Goal: Information Seeking & Learning: Learn about a topic

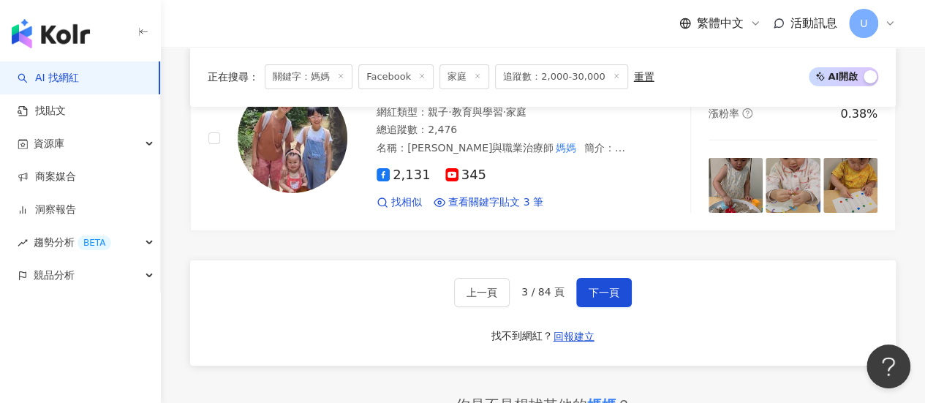
scroll to position [2594, 0]
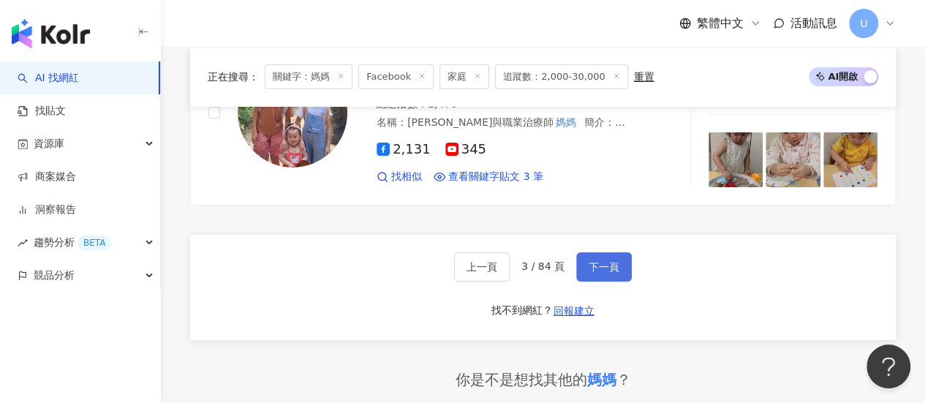
click at [620, 255] on button "下一頁" at bounding box center [604, 266] width 56 height 29
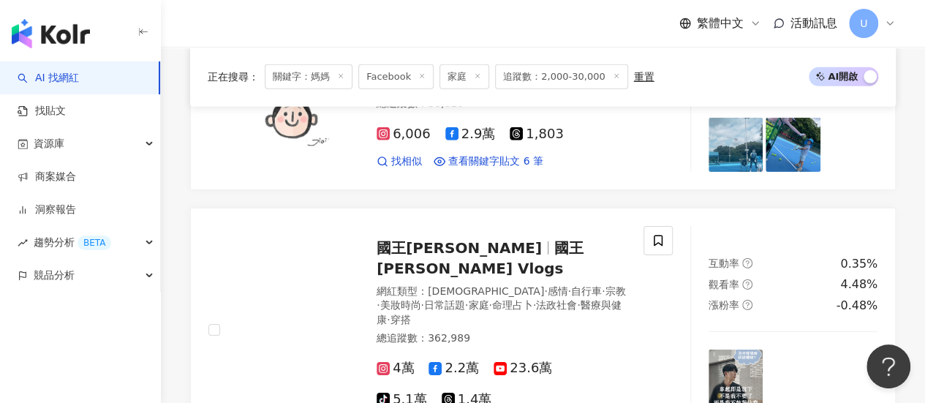
scroll to position [2596, 0]
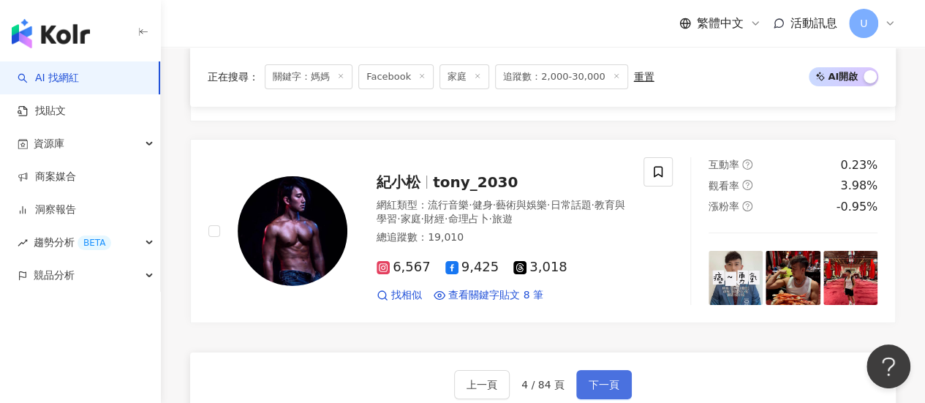
click at [604, 379] on span "下一頁" at bounding box center [604, 385] width 31 height 12
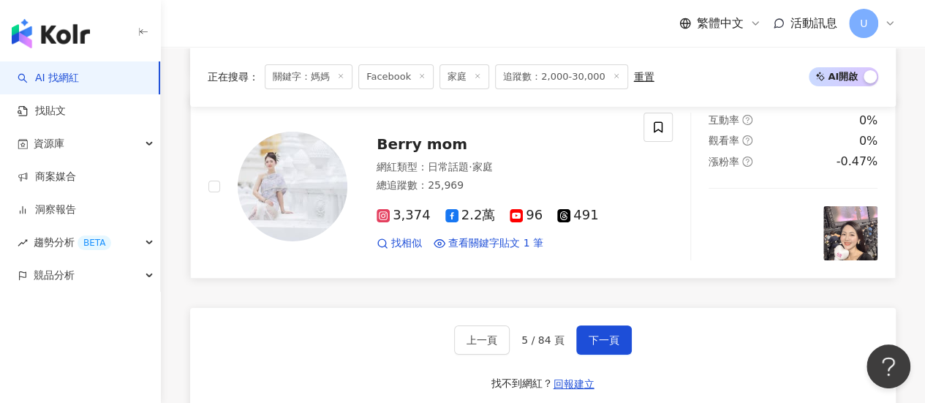
scroll to position [2706, 0]
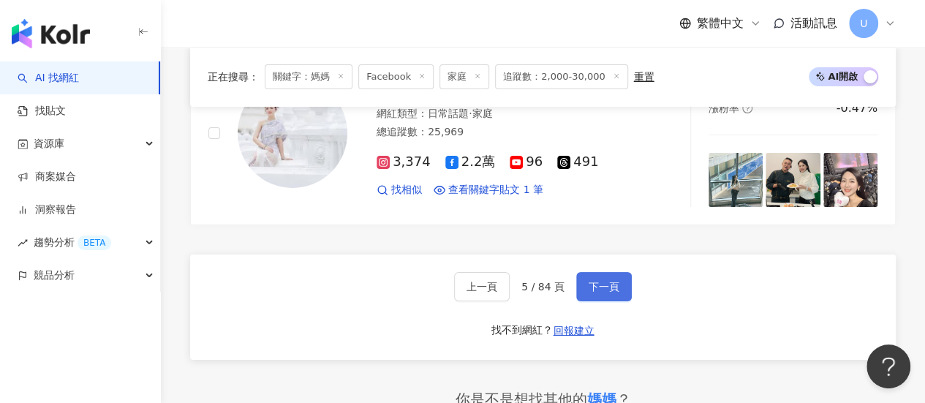
click at [612, 272] on button "下一頁" at bounding box center [604, 286] width 56 height 29
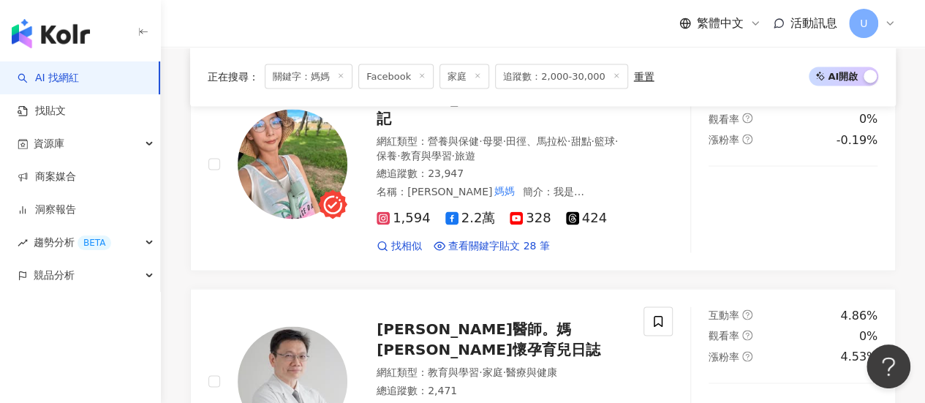
scroll to position [1235, 0]
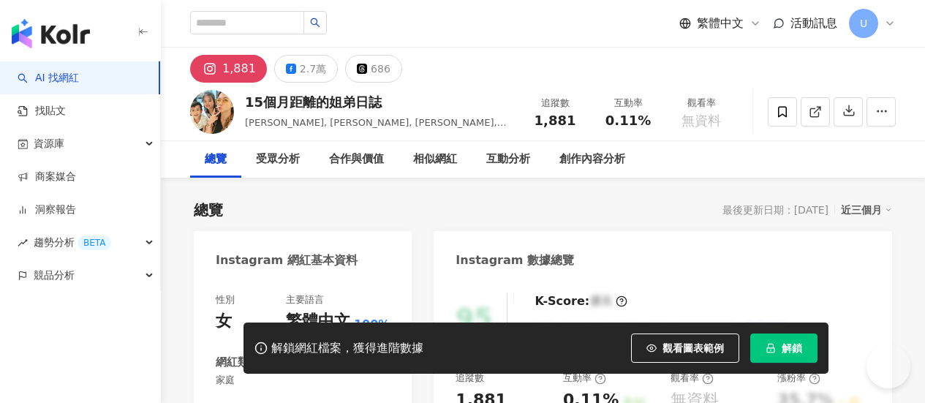
scroll to position [146, 0]
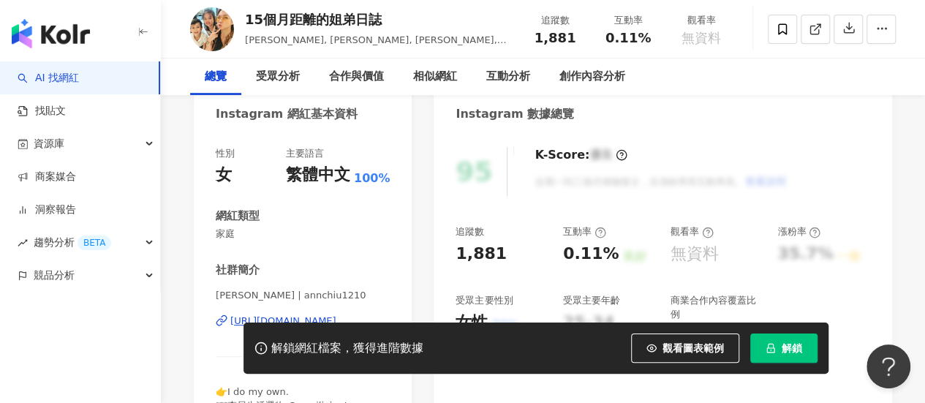
scroll to position [0, 0]
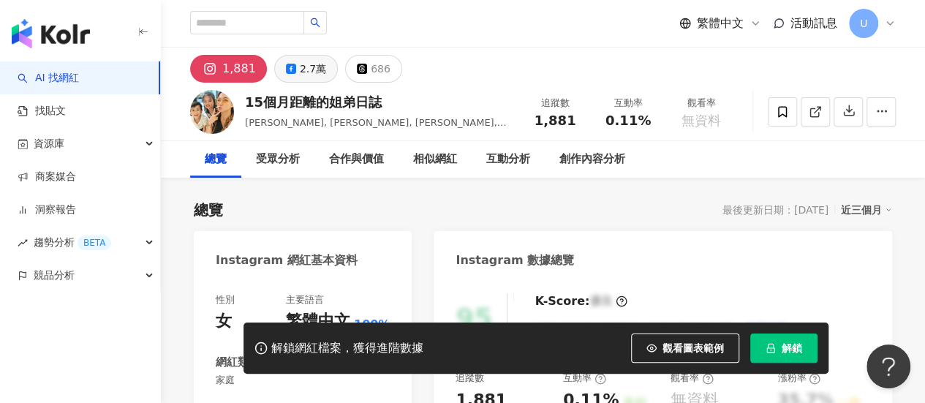
click at [312, 65] on div "2.7萬" at bounding box center [313, 69] width 26 height 20
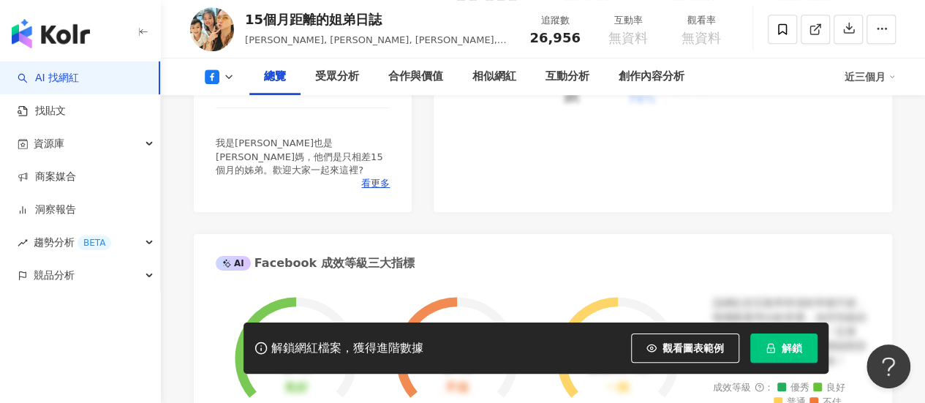
scroll to position [366, 0]
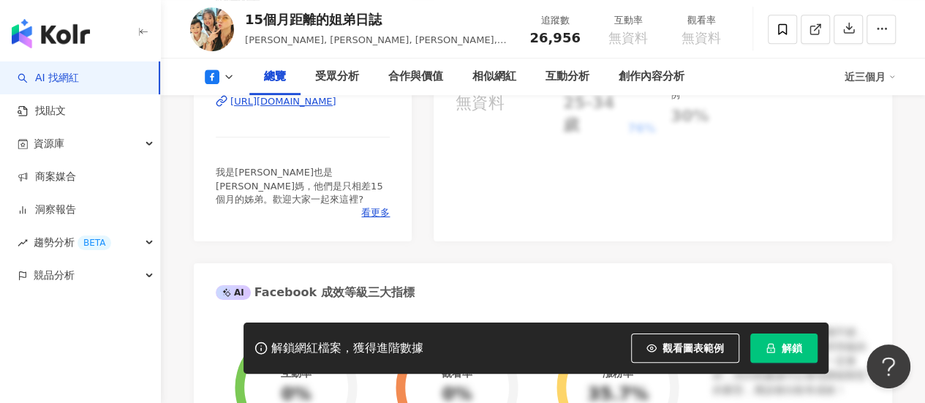
click at [336, 105] on div "https://www.facebook.com/696217503745699" at bounding box center [283, 101] width 106 height 13
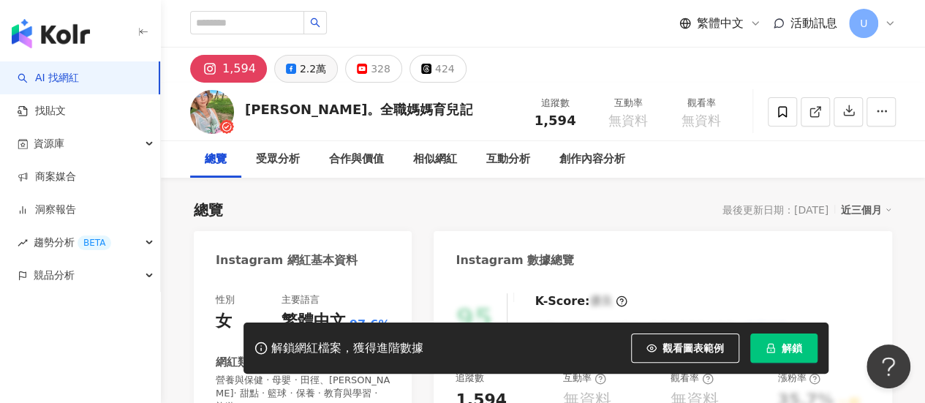
click at [310, 68] on div "2.2萬" at bounding box center [313, 69] width 26 height 20
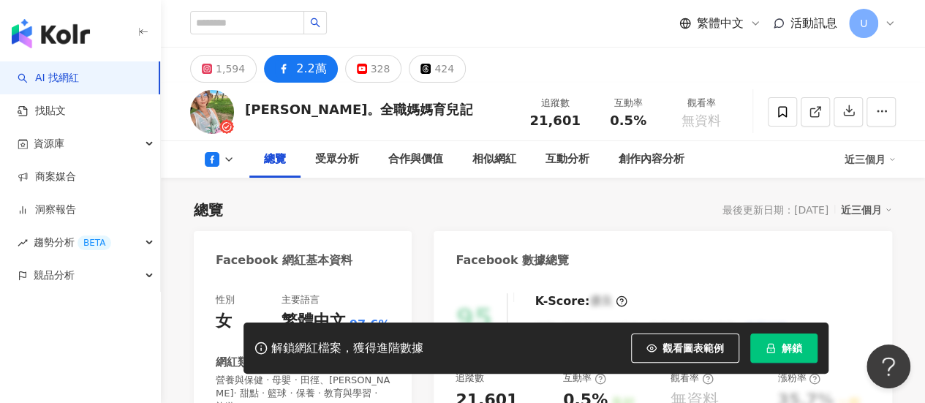
scroll to position [219, 0]
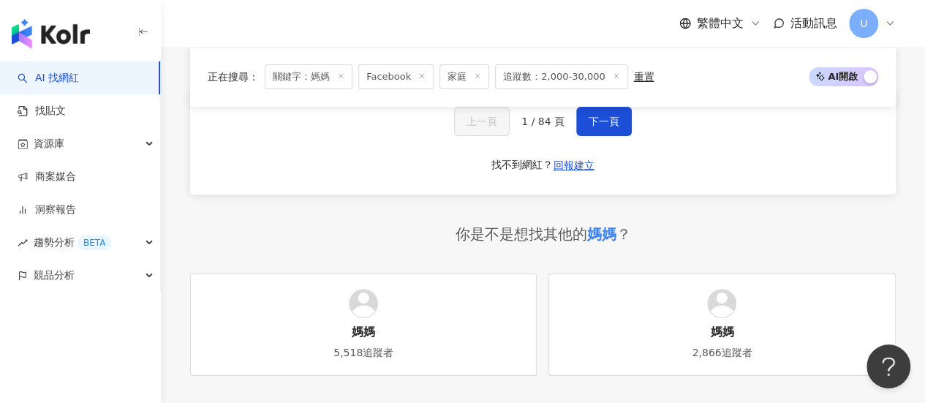
scroll to position [2588, 0]
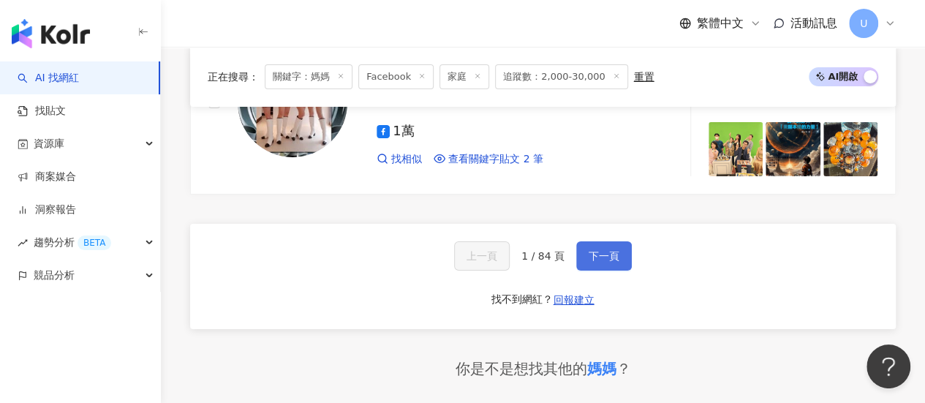
click at [606, 241] on button "下一頁" at bounding box center [604, 255] width 56 height 29
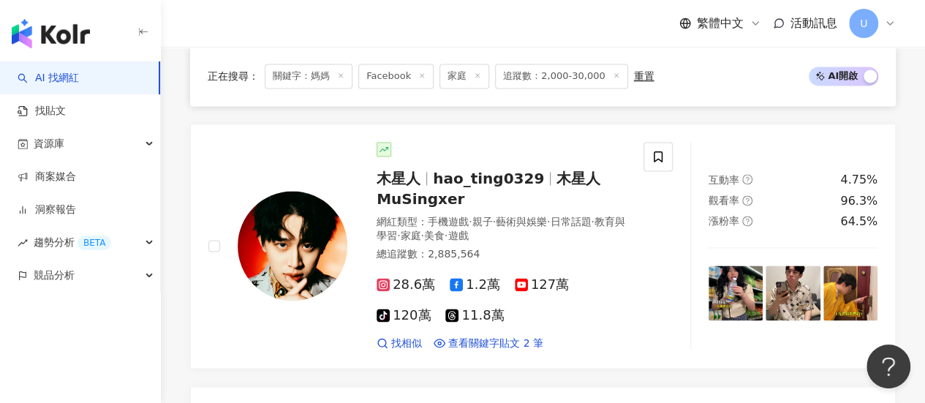
scroll to position [2672, 0]
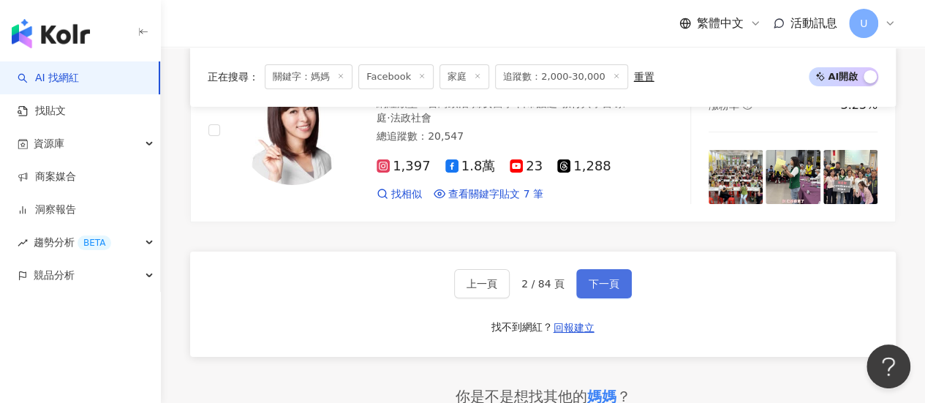
click at [606, 269] on button "下一頁" at bounding box center [604, 283] width 56 height 29
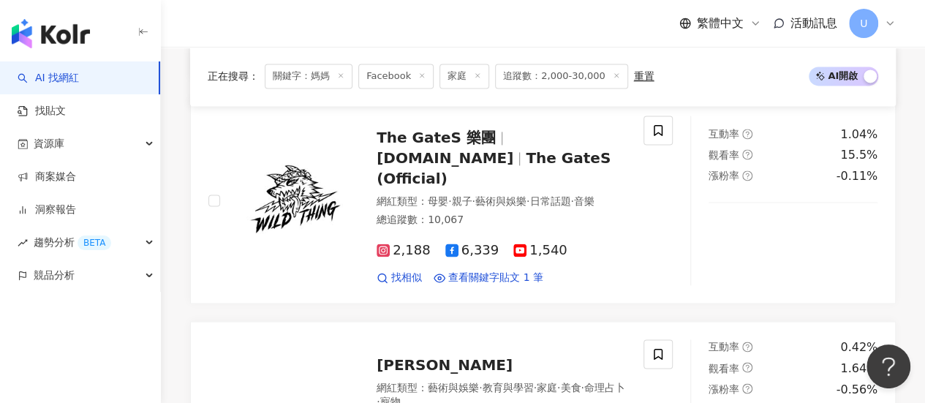
scroll to position [2633, 0]
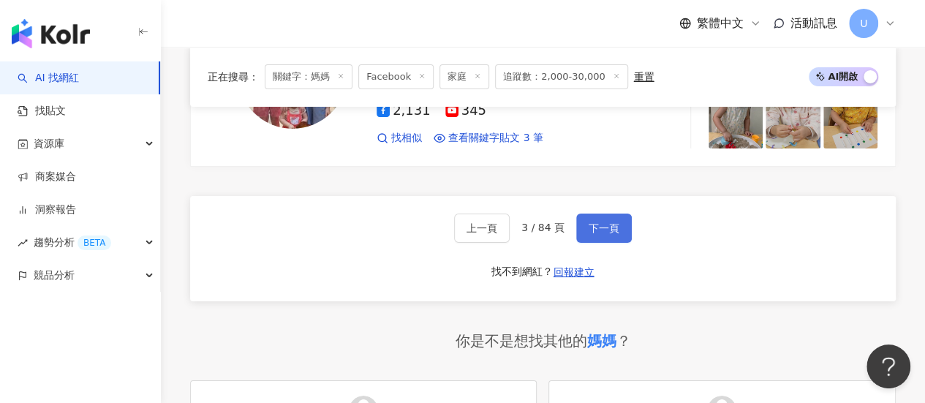
click at [606, 227] on button "下一頁" at bounding box center [604, 228] width 56 height 29
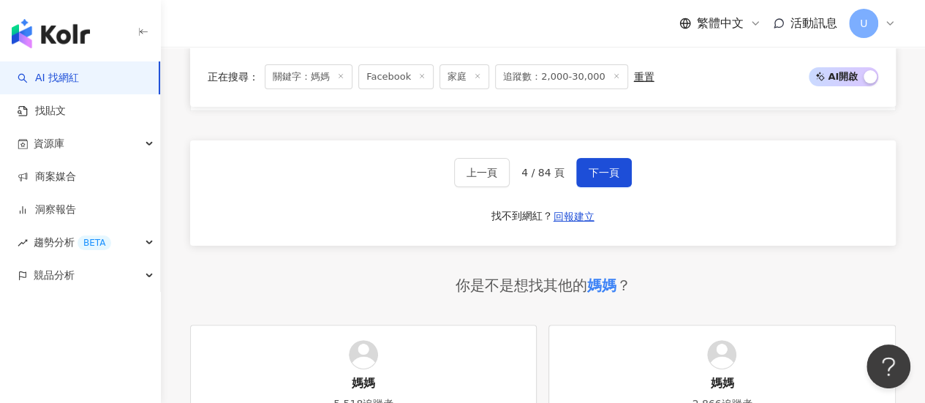
scroll to position [2706, 0]
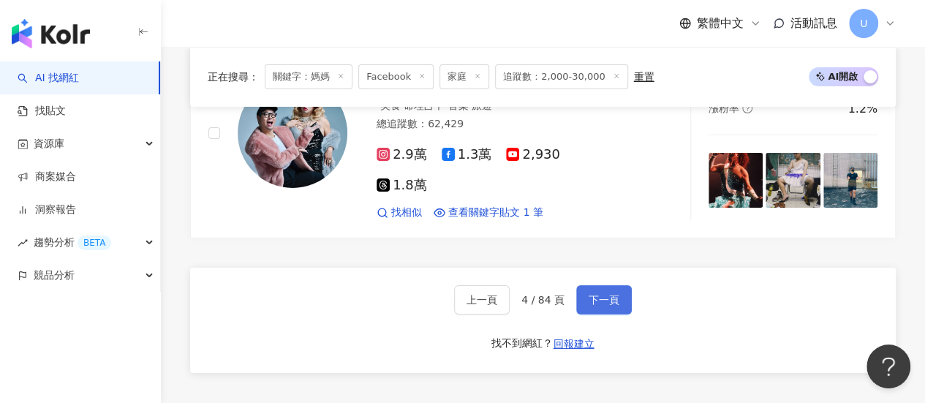
click at [617, 285] on button "下一頁" at bounding box center [604, 299] width 56 height 29
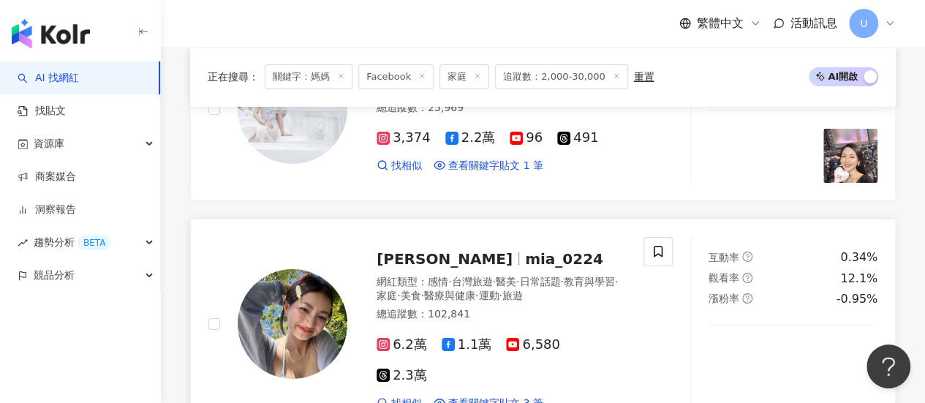
scroll to position [2535, 0]
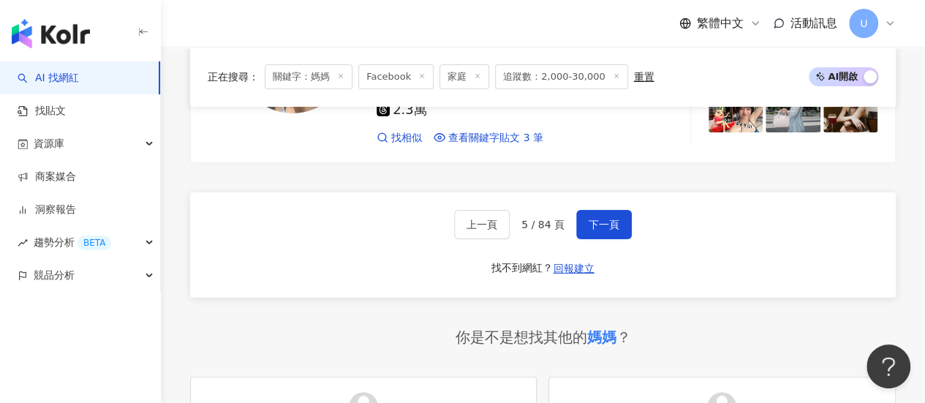
scroll to position [2755, 0]
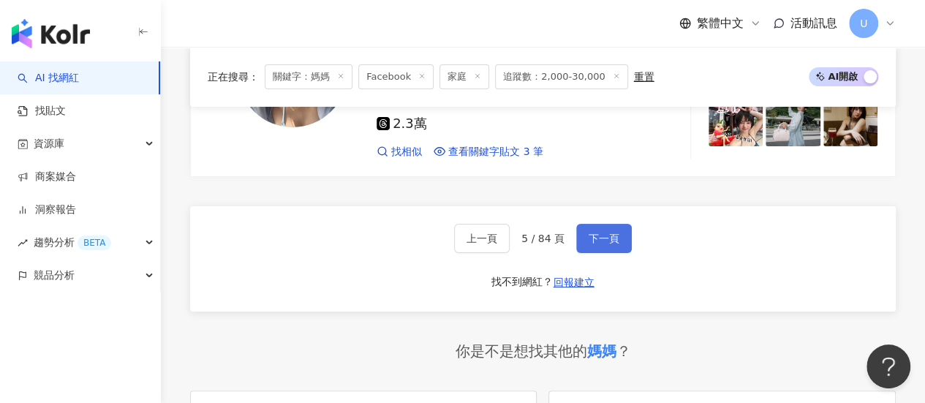
click at [614, 233] on span "下一頁" at bounding box center [604, 239] width 31 height 12
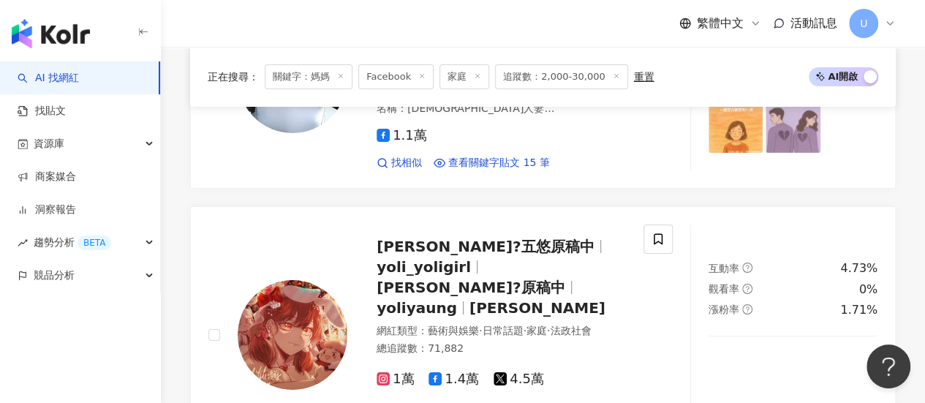
scroll to position [2627, 0]
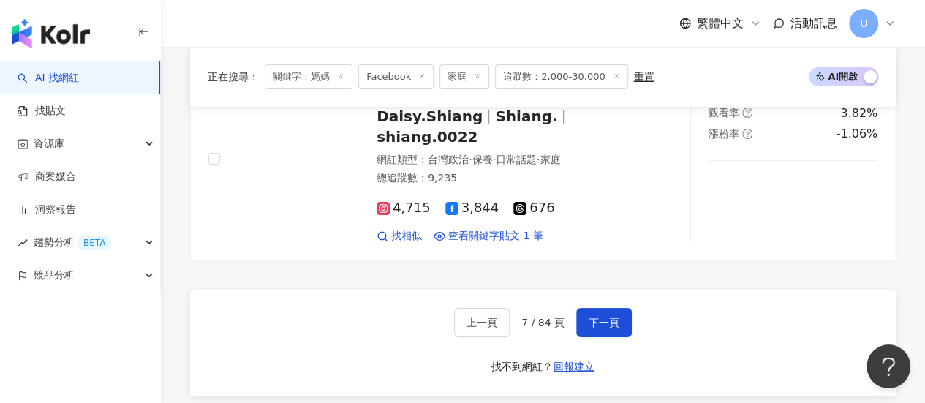
scroll to position [2676, 0]
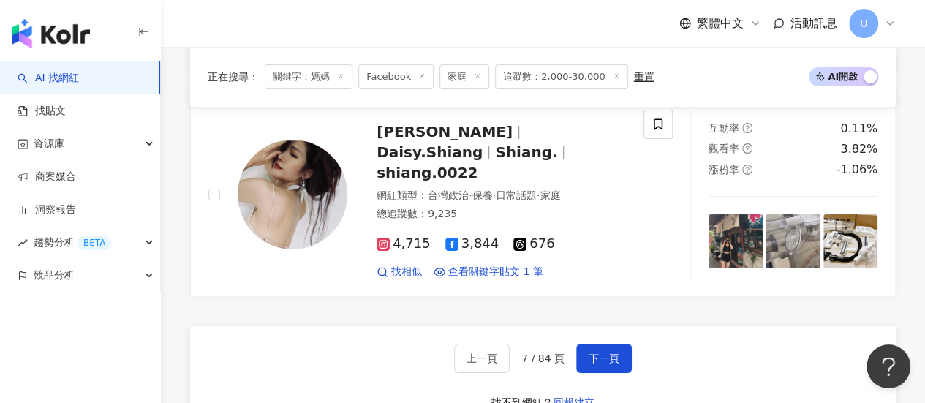
scroll to position [2633, 0]
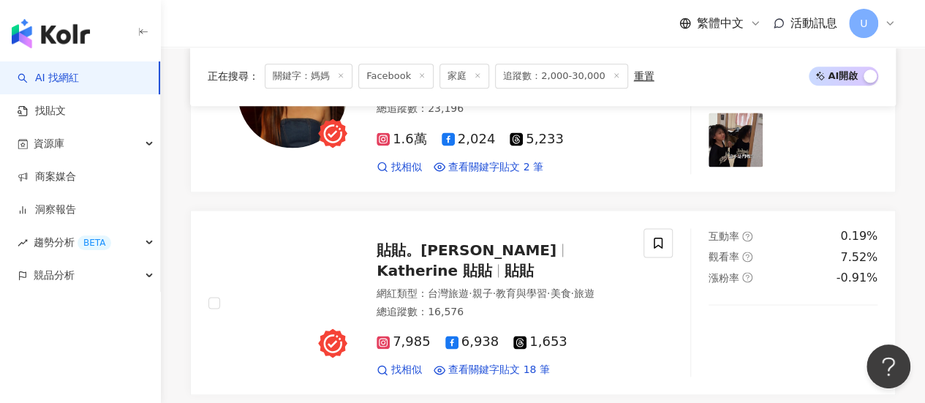
scroll to position [927, 0]
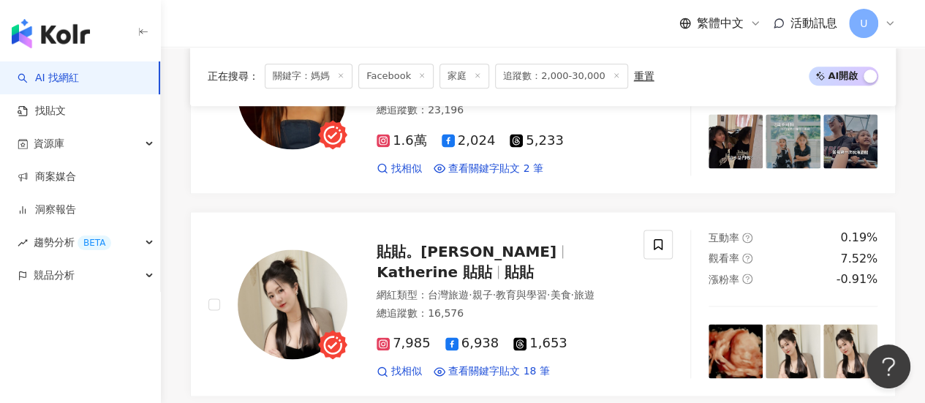
click at [853, 104] on div "正在搜尋 ： 關鍵字：媽媽 Facebook 家庭 追蹤數：2,000-30,000 重置 AI 開啟 AI 關閉" at bounding box center [543, 77] width 706 height 60
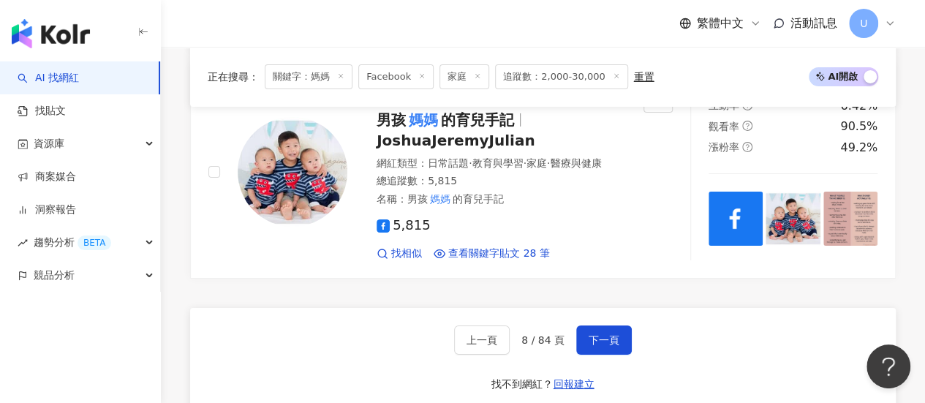
scroll to position [2633, 0]
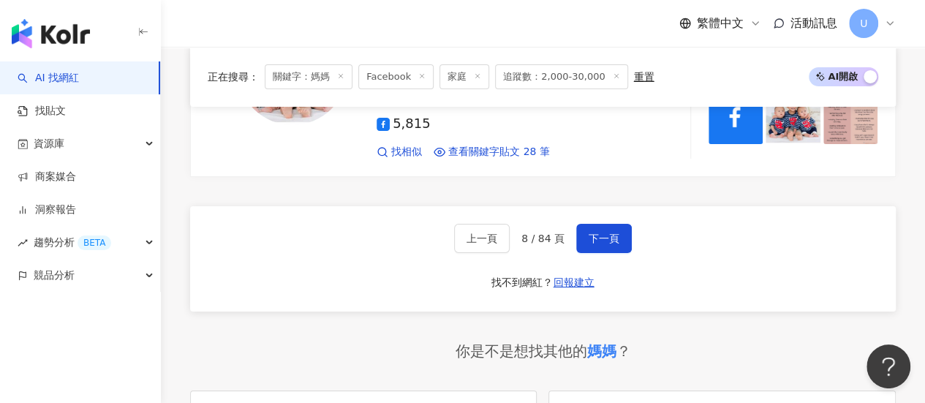
click at [609, 253] on div "上一頁 8 / 84 頁 下一頁 找不到網紅？ 回報建立" at bounding box center [543, 258] width 706 height 105
click at [609, 249] on button "下一頁" at bounding box center [604, 238] width 56 height 29
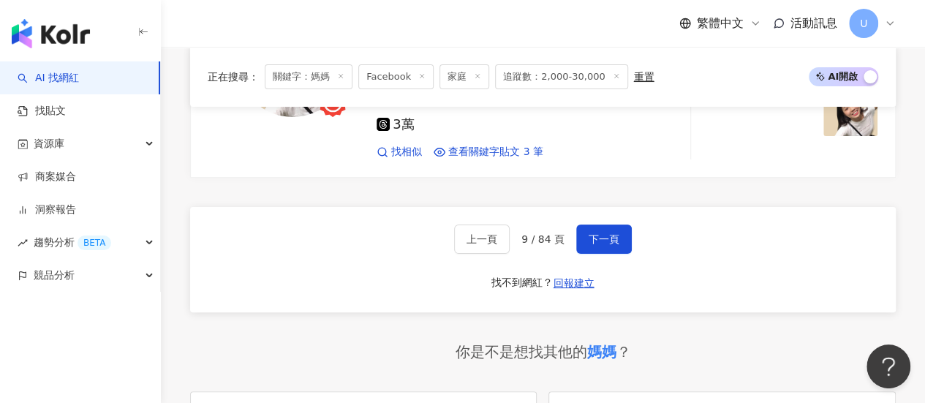
scroll to position [2749, 0]
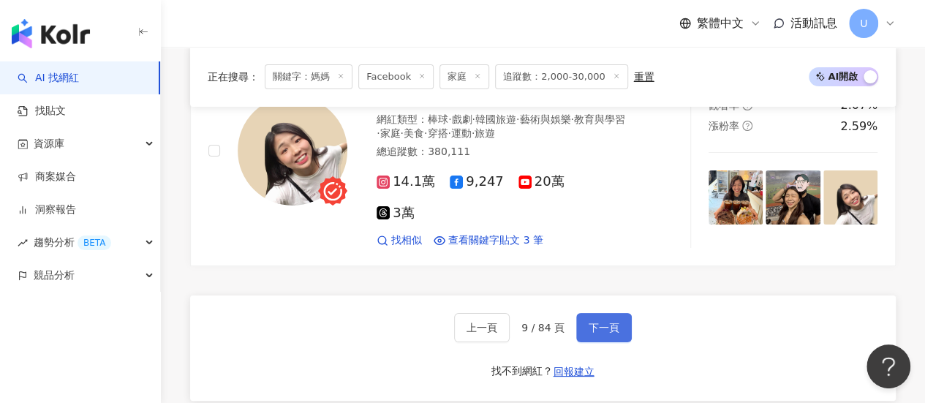
click at [594, 313] on button "下一頁" at bounding box center [604, 327] width 56 height 29
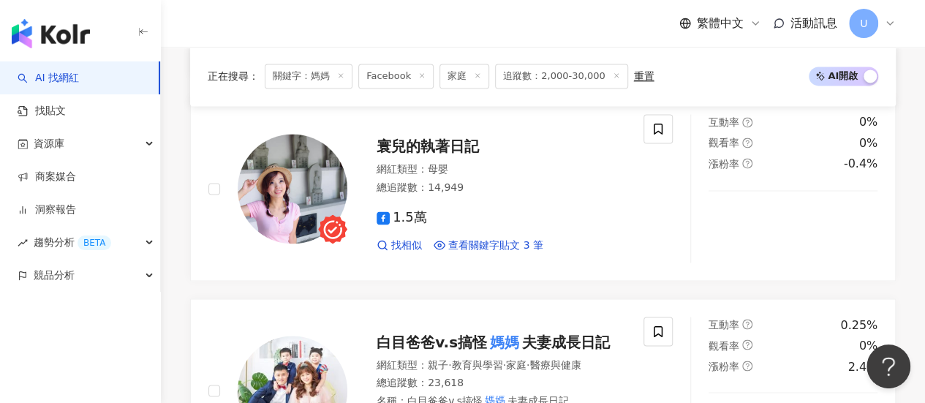
scroll to position [2785, 0]
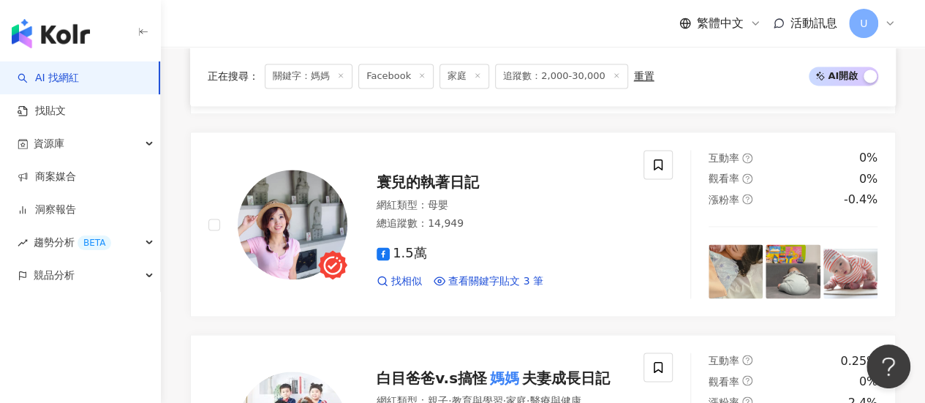
scroll to position [1030, 0]
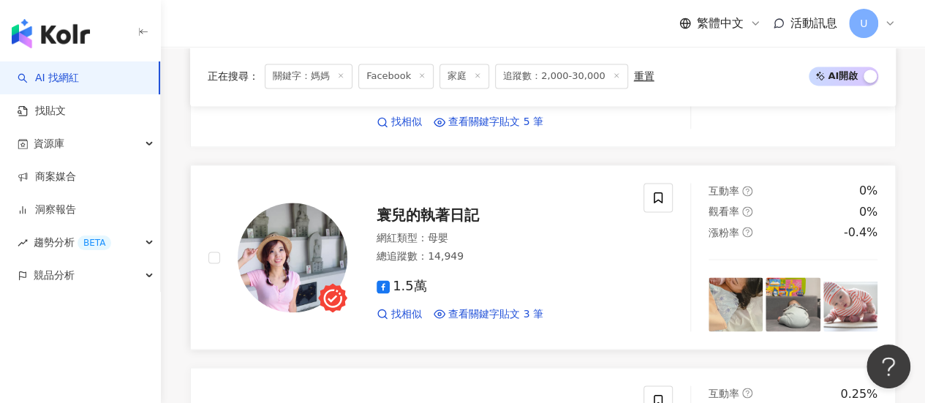
click at [856, 183] on div "互動率 0% 觀看率 0% 漲粉率 -0.4%" at bounding box center [793, 212] width 169 height 58
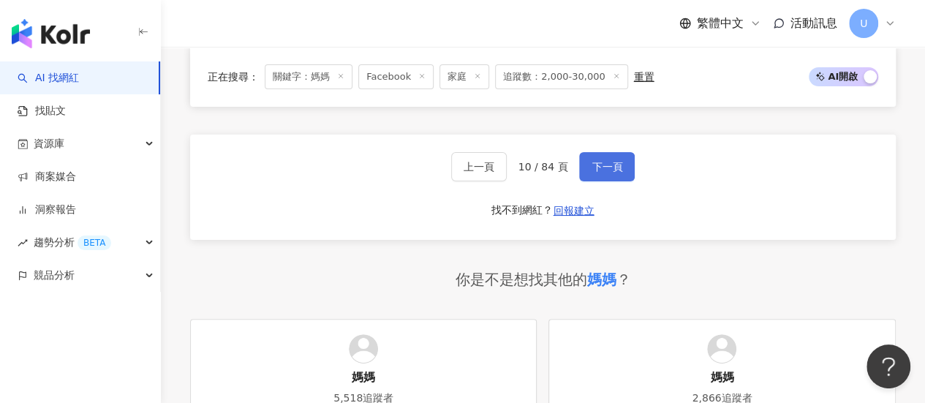
scroll to position [2712, 0]
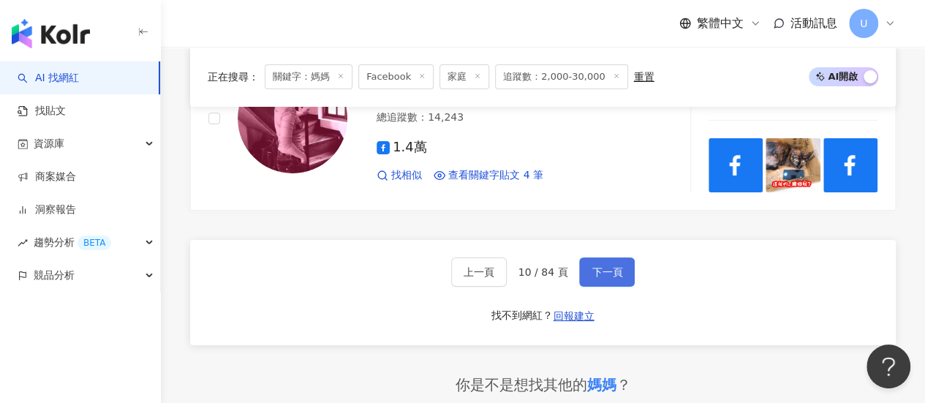
click at [592, 266] on span "下一頁" at bounding box center [607, 272] width 31 height 12
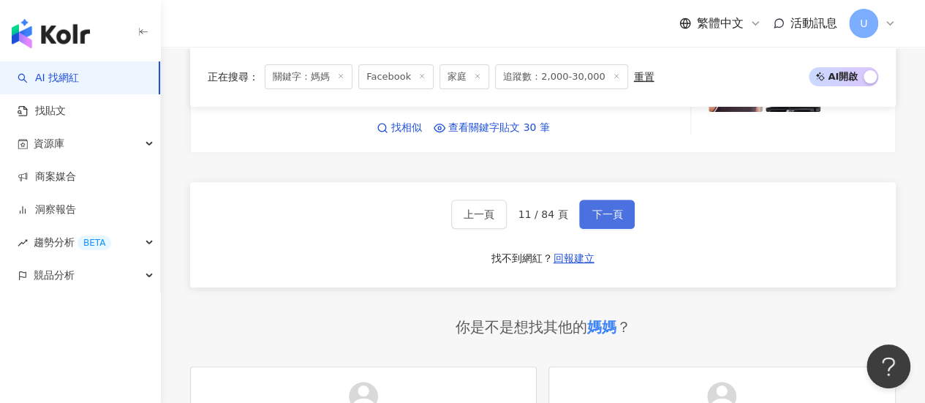
scroll to position [2785, 0]
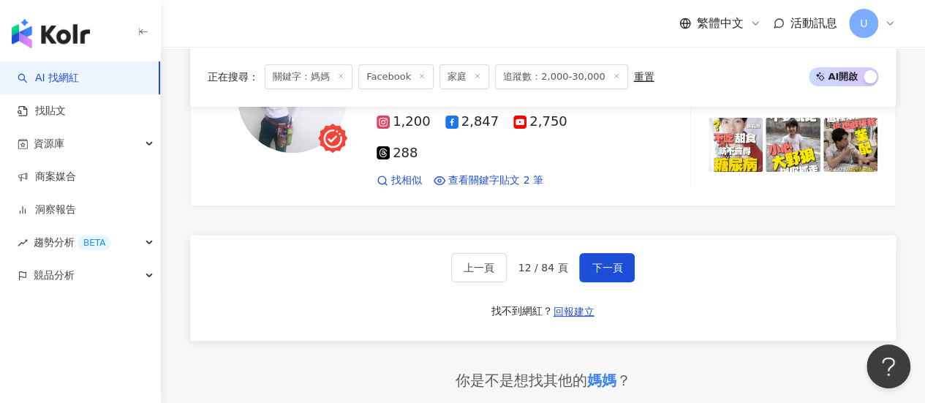
scroll to position [2763, 0]
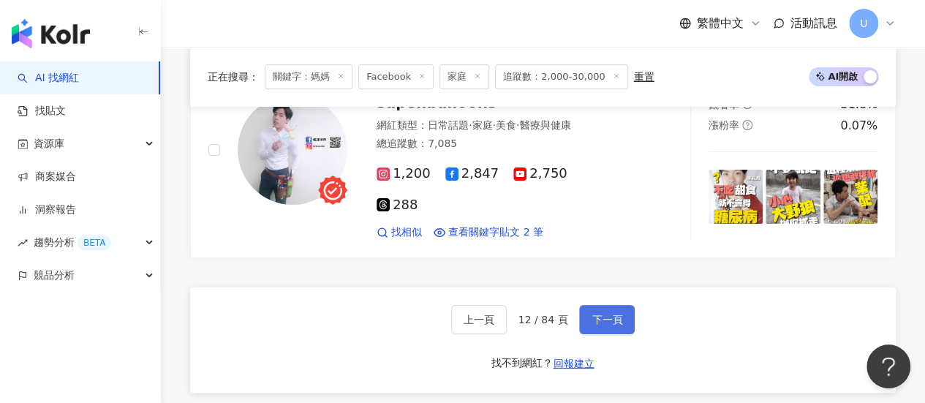
click at [614, 314] on span "下一頁" at bounding box center [607, 320] width 31 height 12
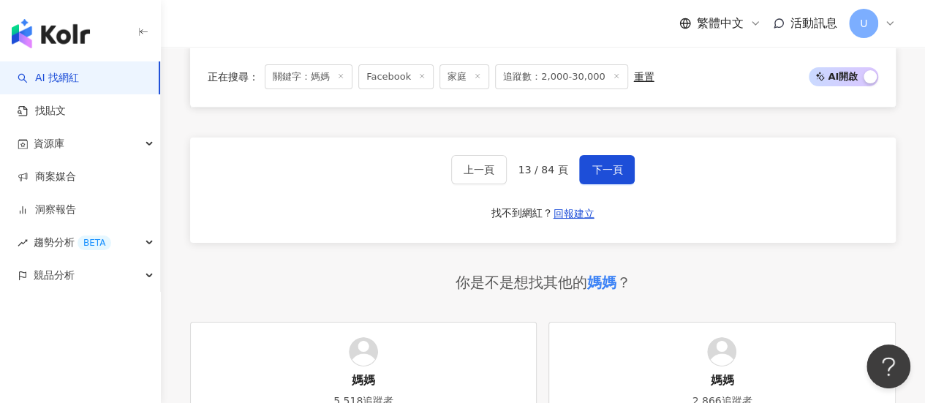
scroll to position [2633, 0]
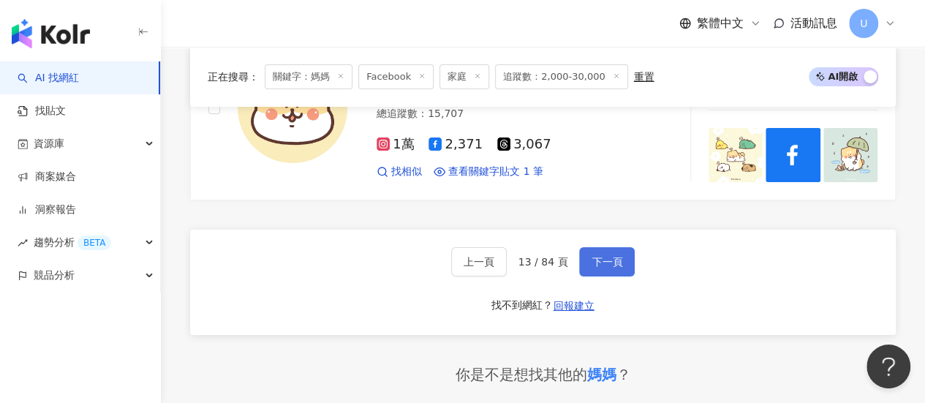
click at [613, 256] on span "下一頁" at bounding box center [607, 262] width 31 height 12
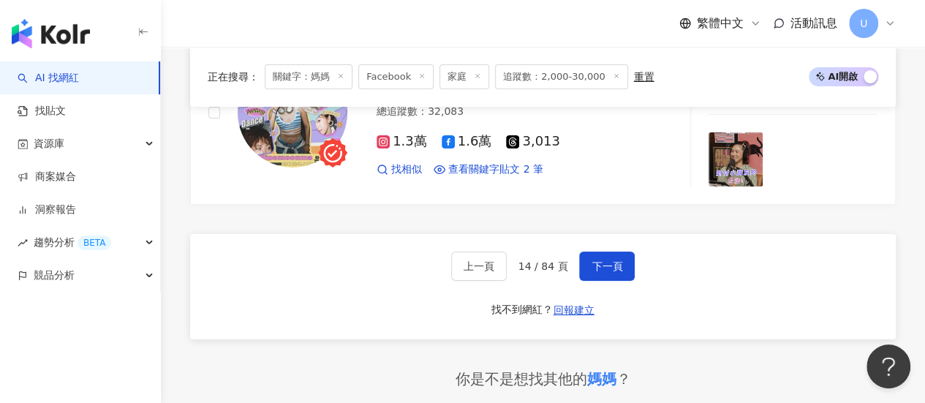
scroll to position [2563, 0]
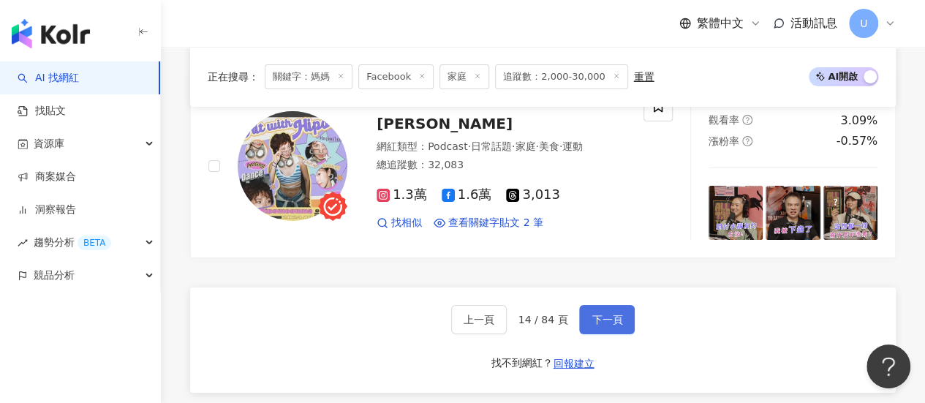
click at [587, 305] on button "下一頁" at bounding box center [607, 319] width 56 height 29
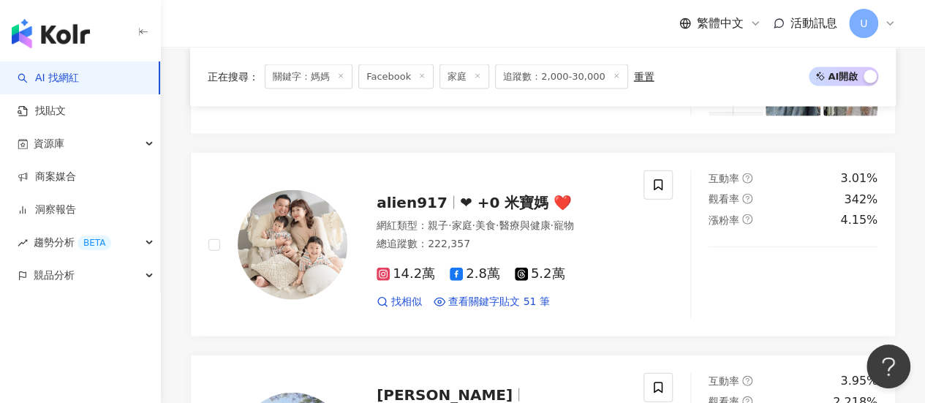
scroll to position [1588, 0]
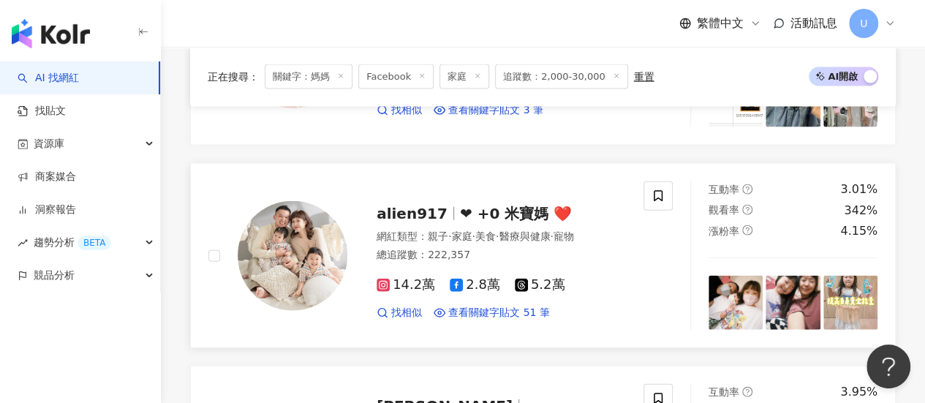
click at [623, 269] on div "14.2萬 2.8萬 5.2萬 找相似 查看關鍵字貼文 51 筆" at bounding box center [501, 293] width 249 height 54
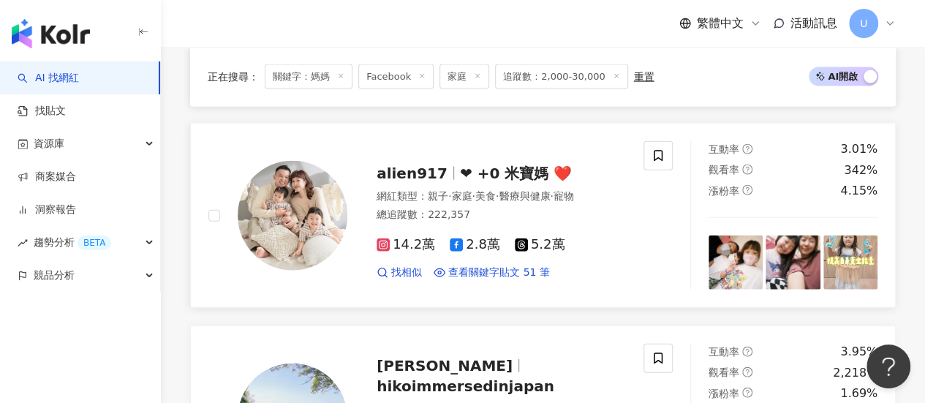
scroll to position [1661, 0]
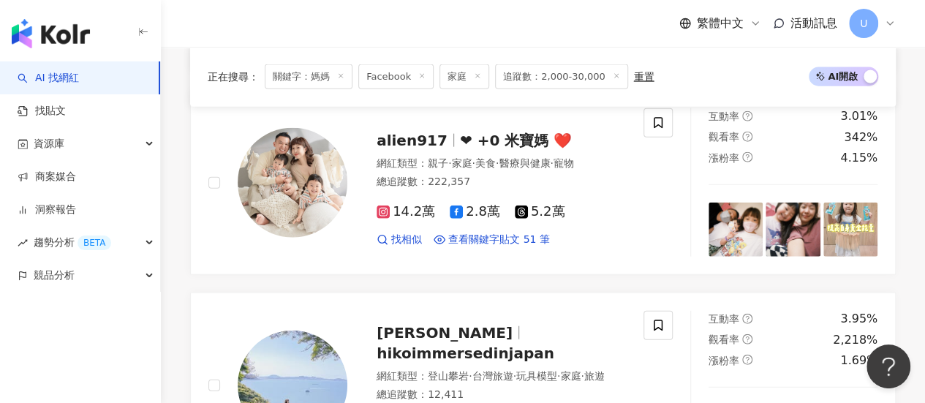
click at [906, 253] on div "正在搜尋 ： 關鍵字：媽媽 Facebook 家庭 追蹤數：2,000-30,000 重置 AI 開啟 AI 關閉 喜樂蒂。奶茶。妞妞。里歐。寶寶 網紅類型 …" at bounding box center [543, 261] width 764 height 3337
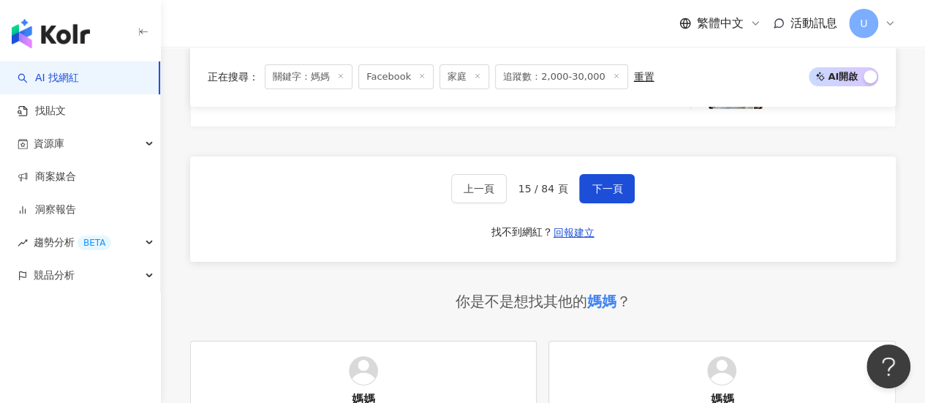
scroll to position [2466, 0]
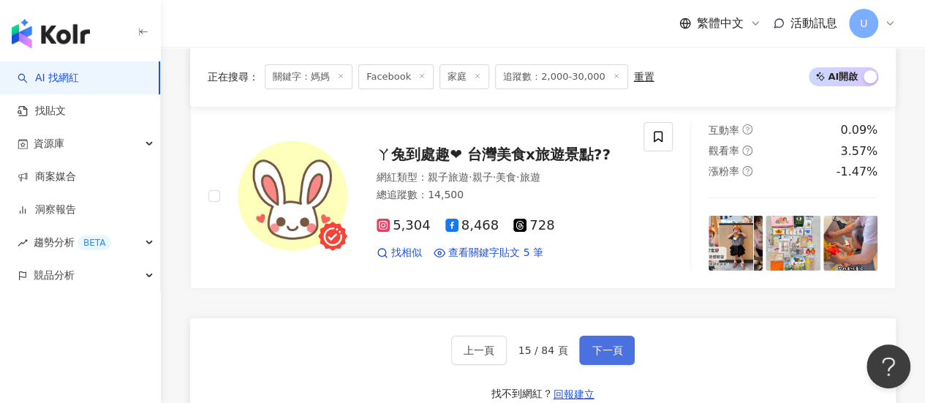
click at [605, 336] on button "下一頁" at bounding box center [607, 350] width 56 height 29
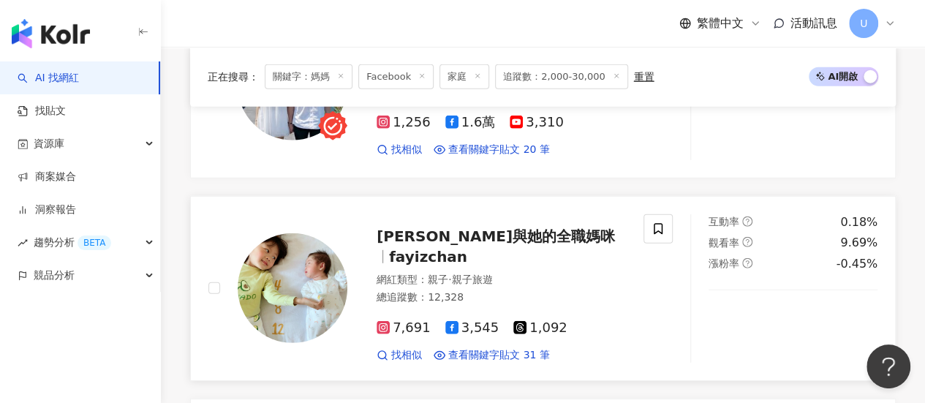
scroll to position [1925, 0]
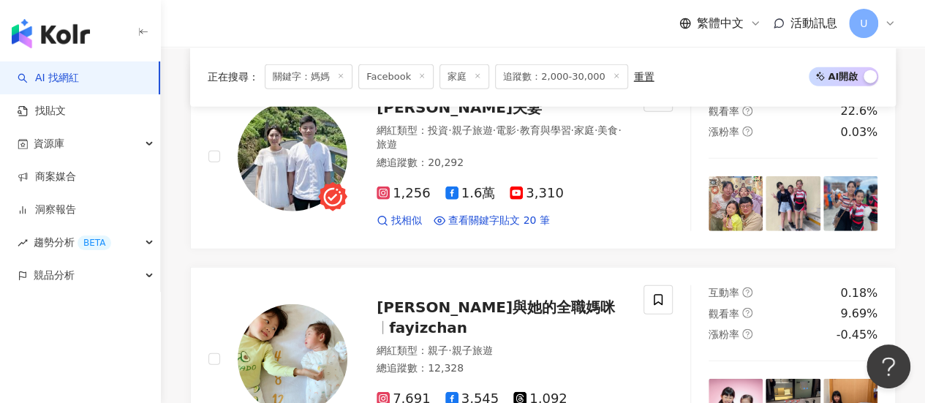
click at [96, 338] on div "AI 找網紅 找貼文 資源庫 商案媒合 洞察報告 趨勢分析 BETA 競品分析" at bounding box center [80, 232] width 161 height 342
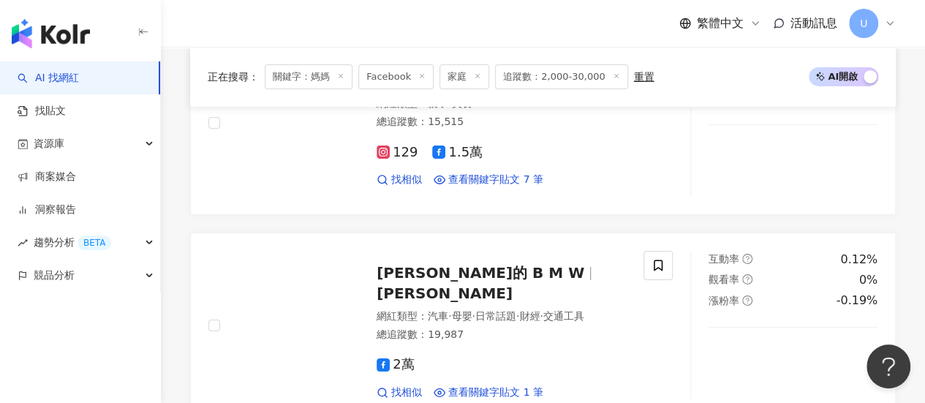
scroll to position [2583, 0]
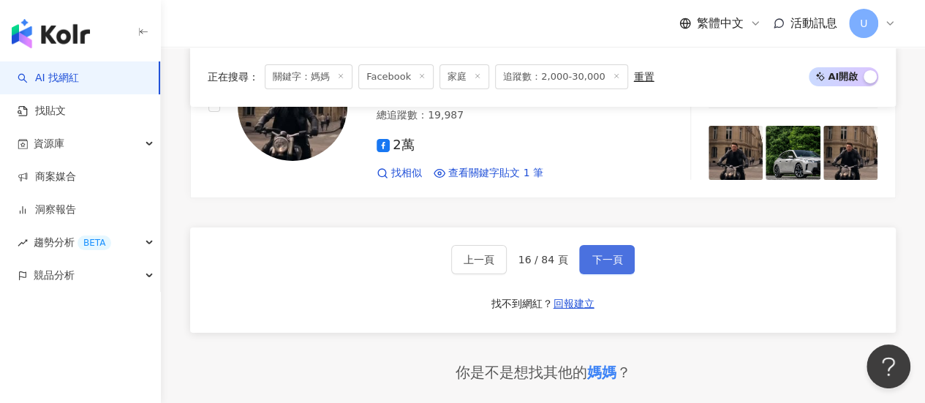
click at [599, 254] on span "下一頁" at bounding box center [607, 260] width 31 height 12
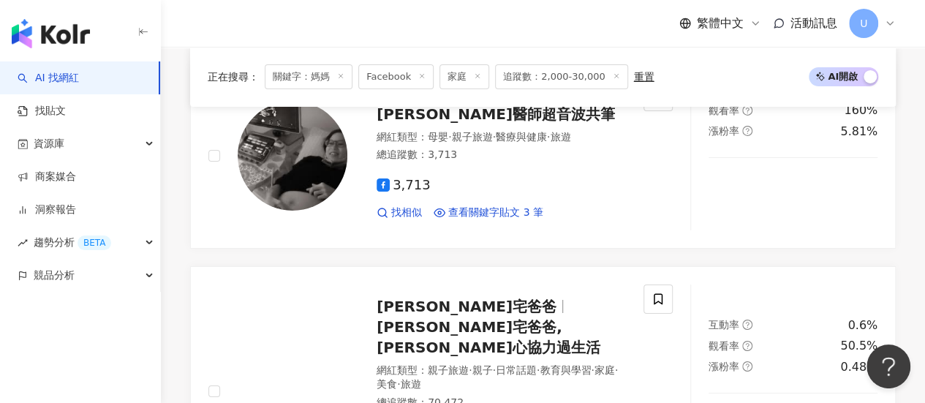
scroll to position [2706, 0]
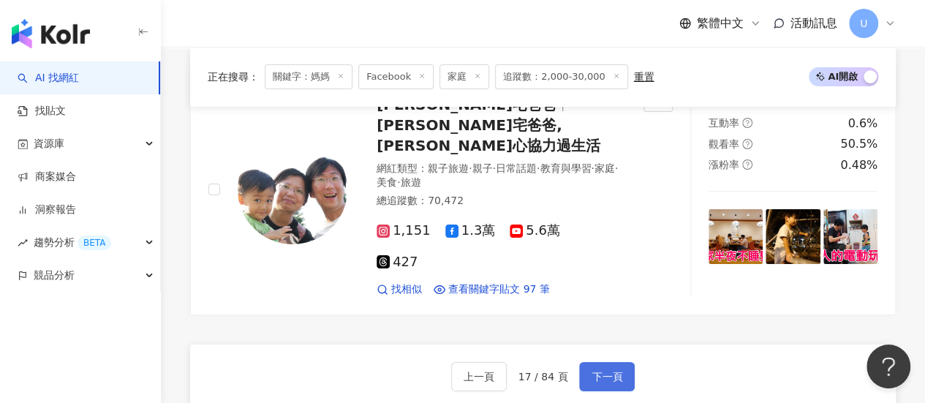
click at [609, 371] on span "下一頁" at bounding box center [607, 377] width 31 height 12
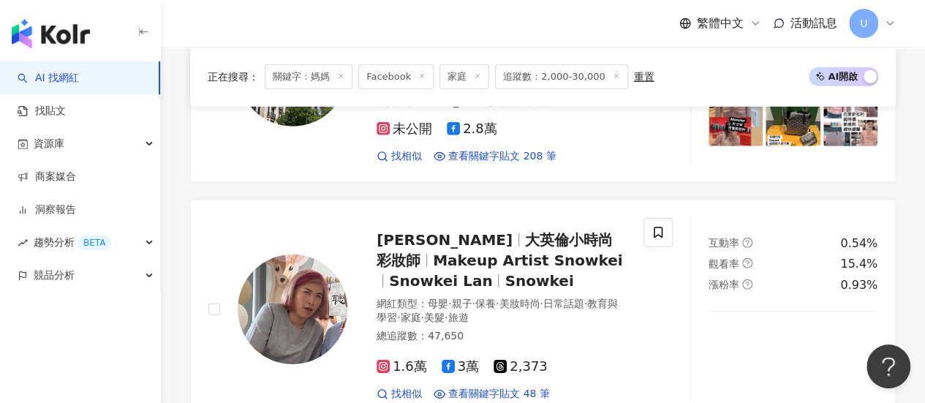
scroll to position [2560, 0]
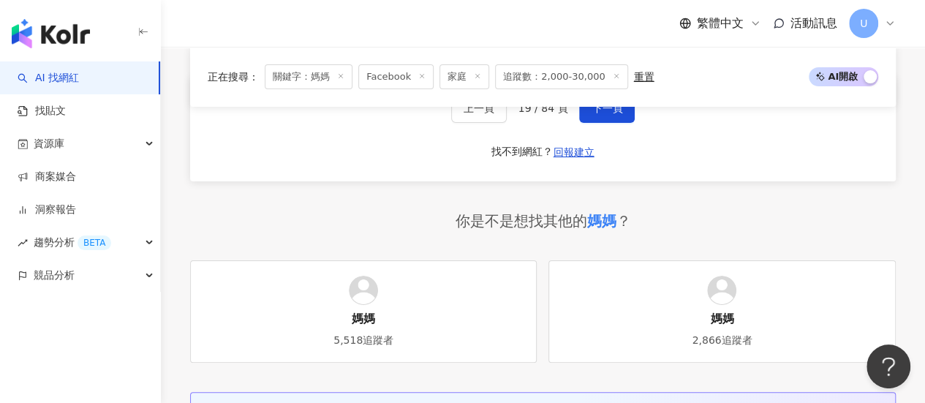
scroll to position [2479, 0]
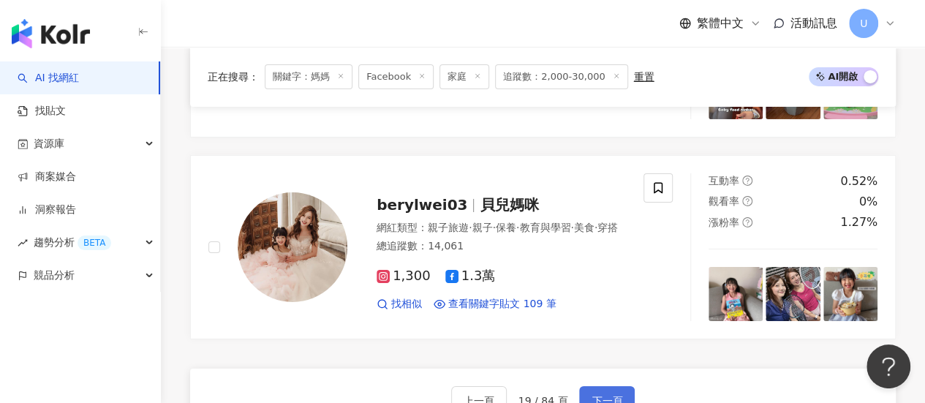
click at [605, 395] on span "下一頁" at bounding box center [607, 401] width 31 height 12
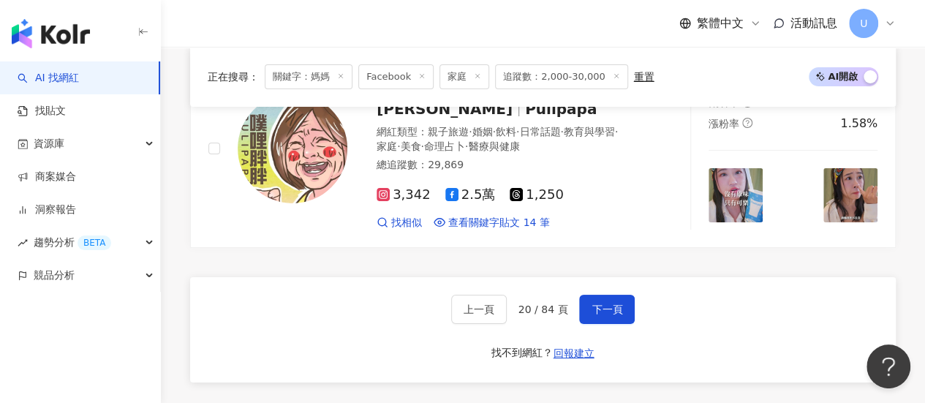
scroll to position [2588, 0]
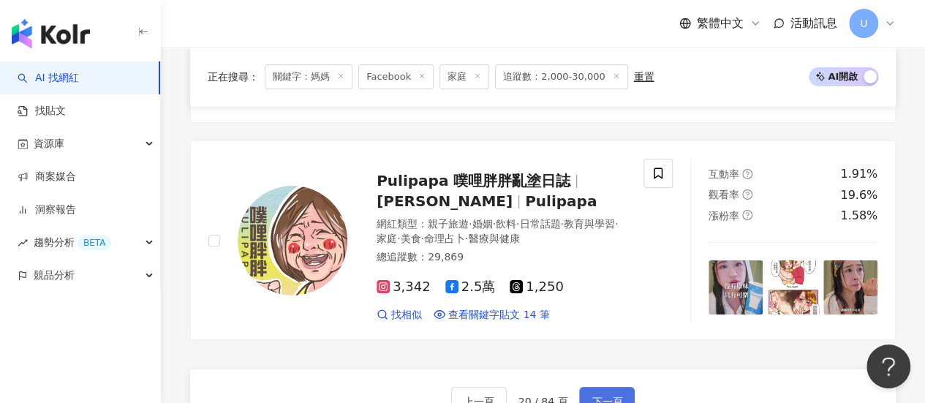
click at [601, 396] on span "下一頁" at bounding box center [607, 402] width 31 height 12
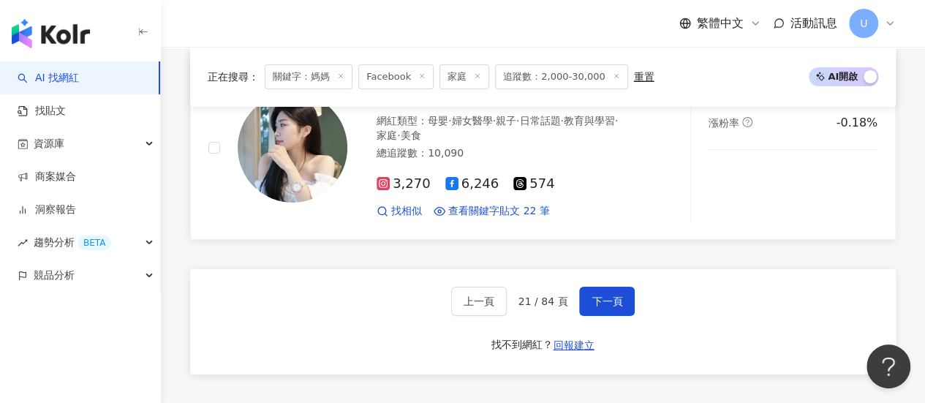
scroll to position [2601, 0]
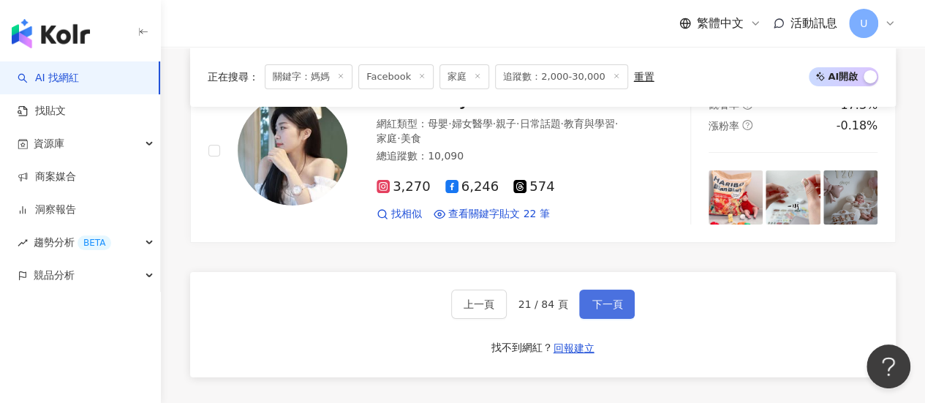
click at [611, 298] on span "下一頁" at bounding box center [607, 304] width 31 height 12
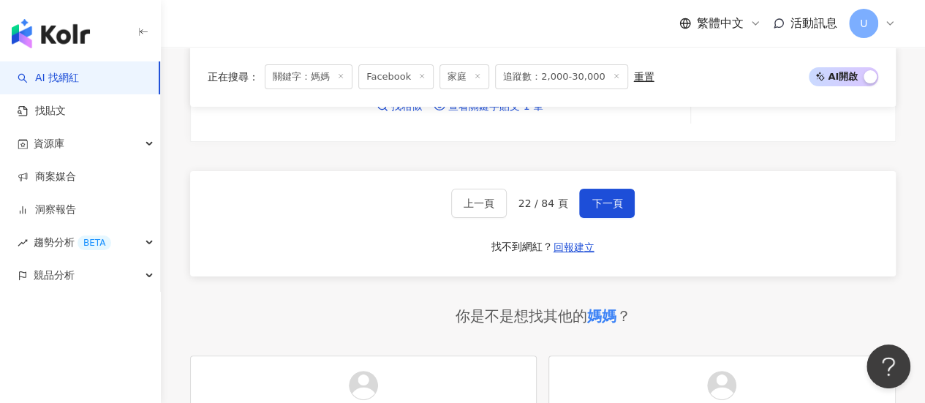
scroll to position [2503, 0]
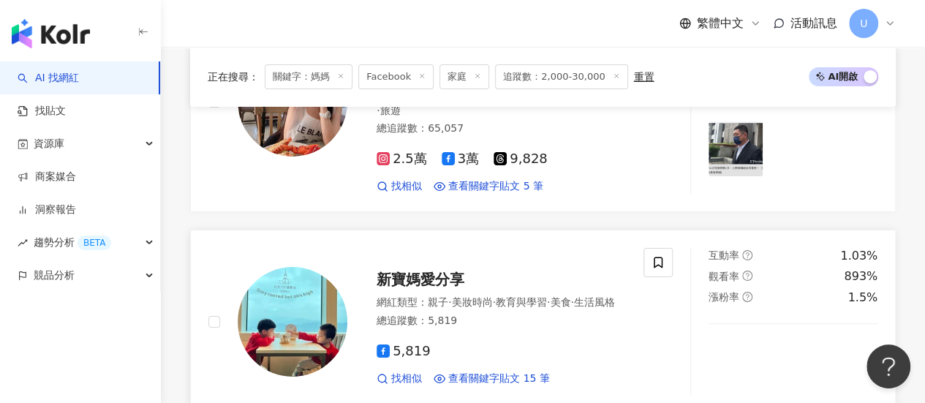
scroll to position [2487, 0]
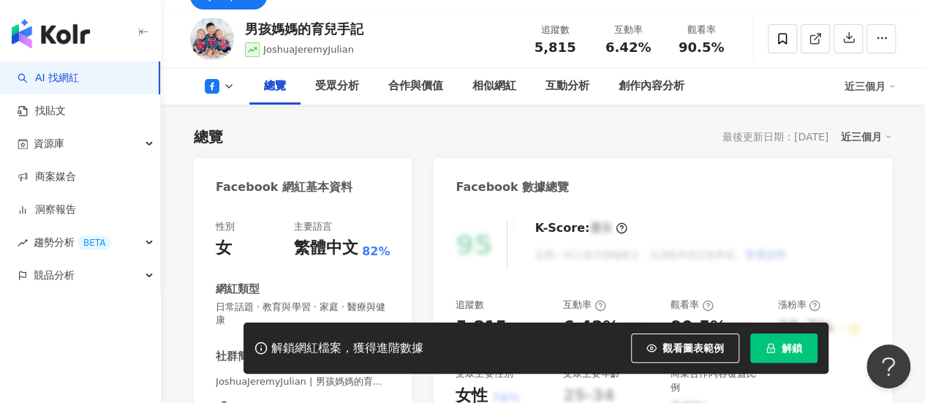
scroll to position [219, 0]
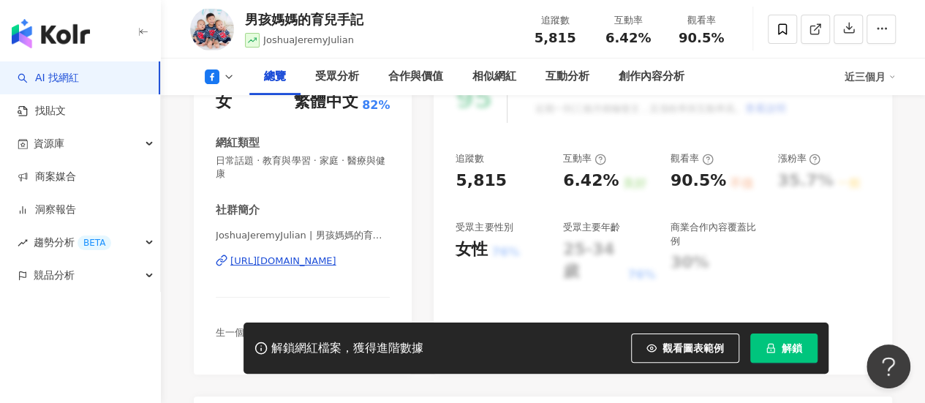
click at [298, 264] on div "https://www.facebook.com/633911513387110" at bounding box center [283, 261] width 106 height 13
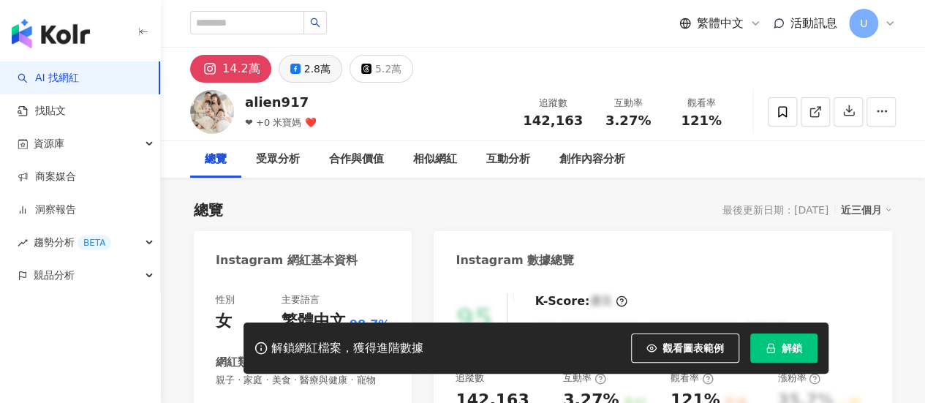
click at [299, 67] on button "2.8萬" at bounding box center [311, 69] width 64 height 28
click at [309, 69] on div "2.8萬" at bounding box center [317, 69] width 26 height 20
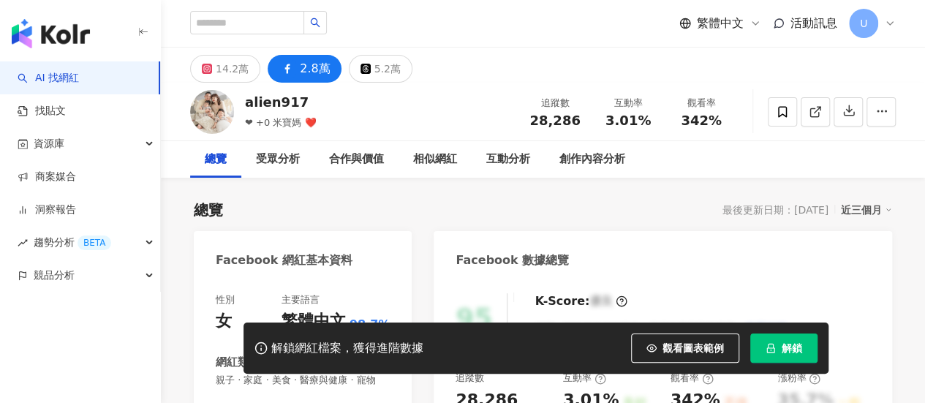
click at [238, 71] on div "14.2萬" at bounding box center [232, 69] width 33 height 20
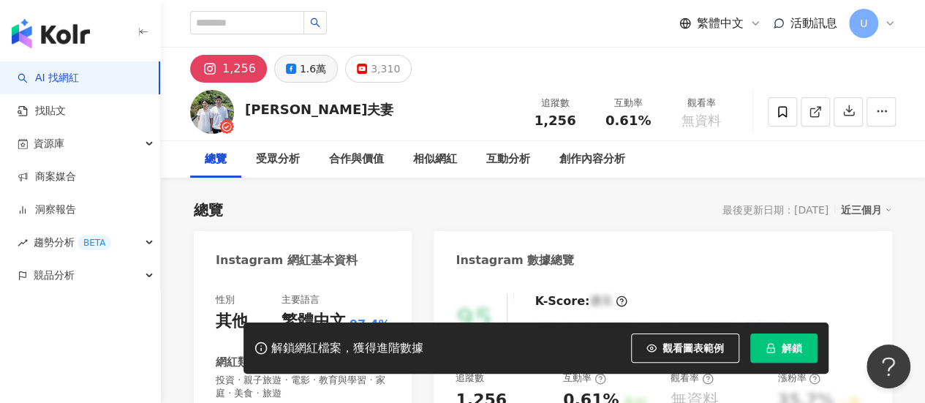
click at [304, 65] on div "1.6萬" at bounding box center [313, 69] width 26 height 20
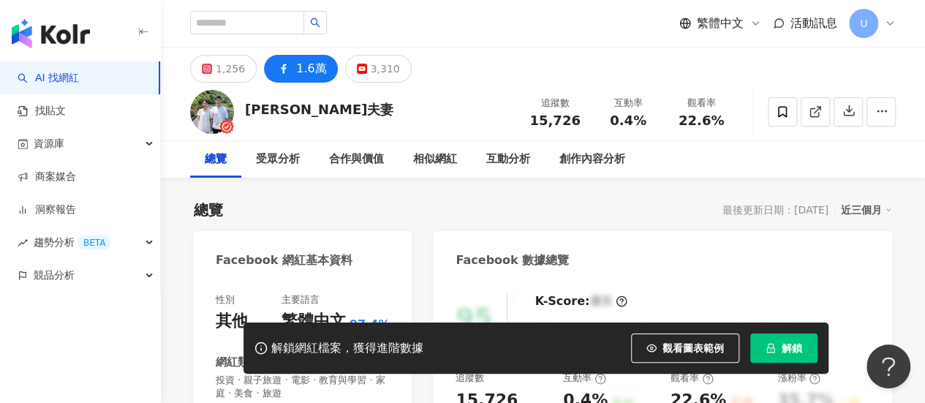
scroll to position [366, 0]
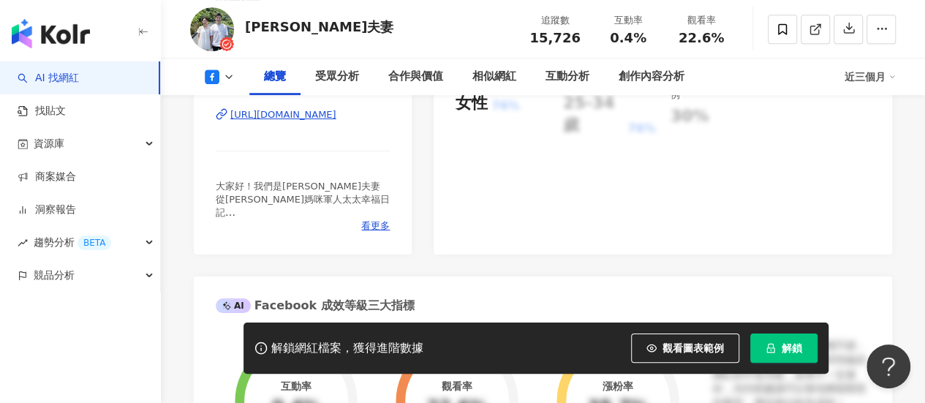
click at [328, 118] on div "https://www.facebook.com/350582125072718" at bounding box center [283, 114] width 106 height 13
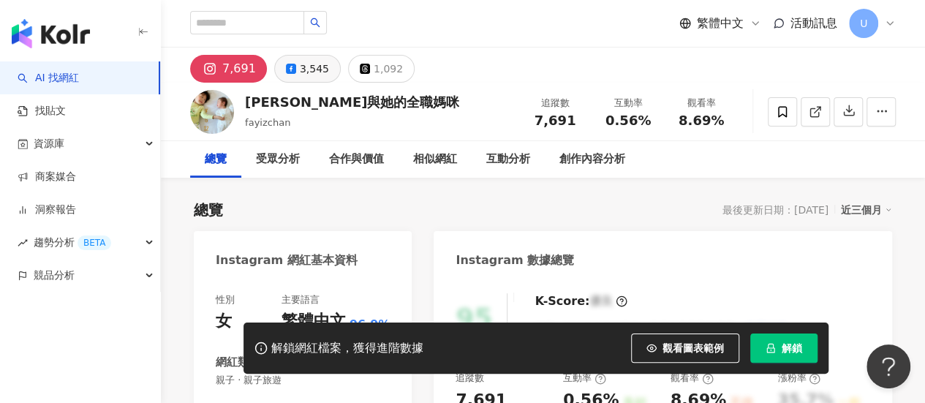
click at [312, 67] on div "3,545" at bounding box center [314, 69] width 29 height 20
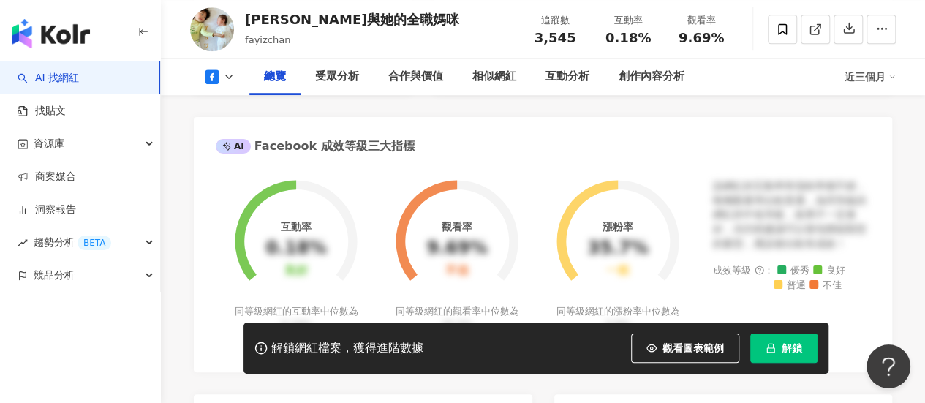
scroll to position [366, 0]
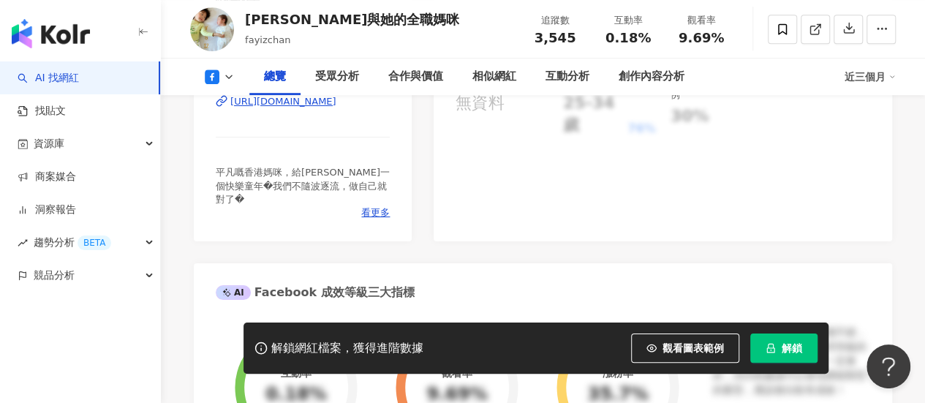
click at [336, 105] on div "[URL][DOMAIN_NAME]" at bounding box center [283, 101] width 106 height 13
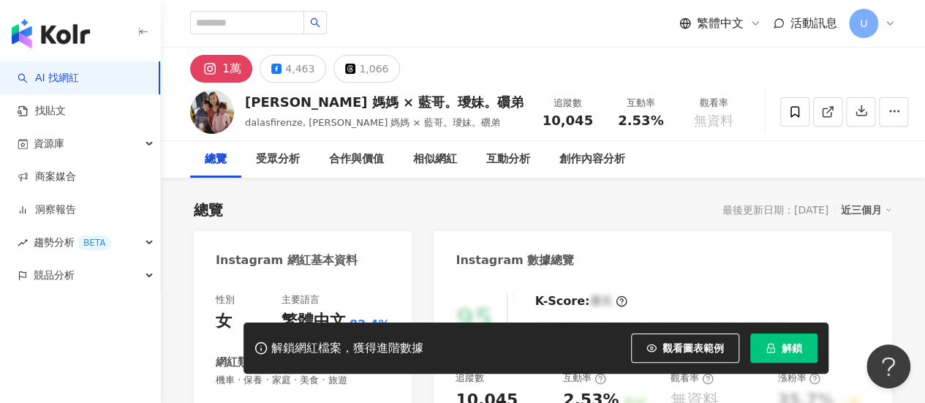
click at [300, 69] on div "4,463" at bounding box center [299, 69] width 29 height 20
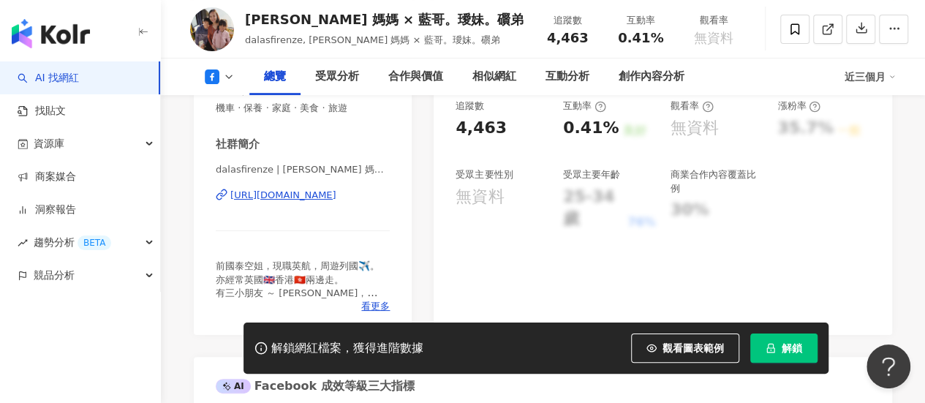
scroll to position [219, 0]
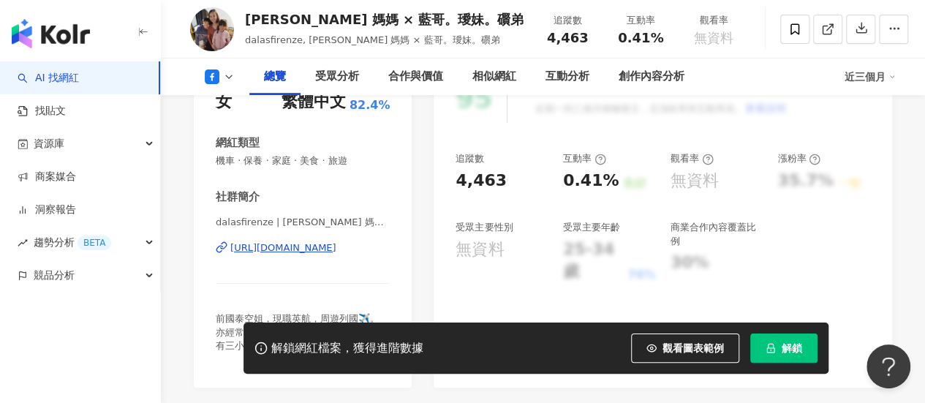
click at [336, 251] on div "https://www.facebook.com/1631542677099536" at bounding box center [283, 247] width 106 height 13
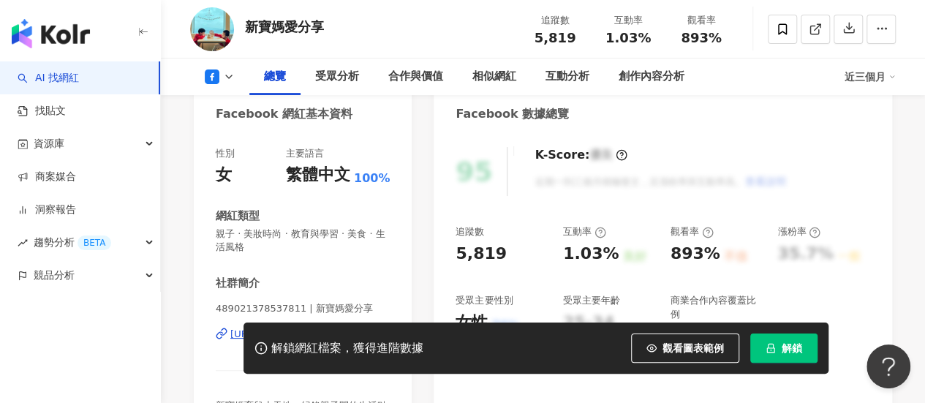
click at [349, 184] on div "性別 女 主要語言 繁體中文 100% 網紅類型 親子 · 美妝時尚 · 教育與學習 · 美食 · 生活風格 社群簡介 489021378537811 | 新…" at bounding box center [303, 299] width 174 height 305
click at [336, 328] on div "[URL][DOMAIN_NAME]" at bounding box center [283, 334] width 106 height 13
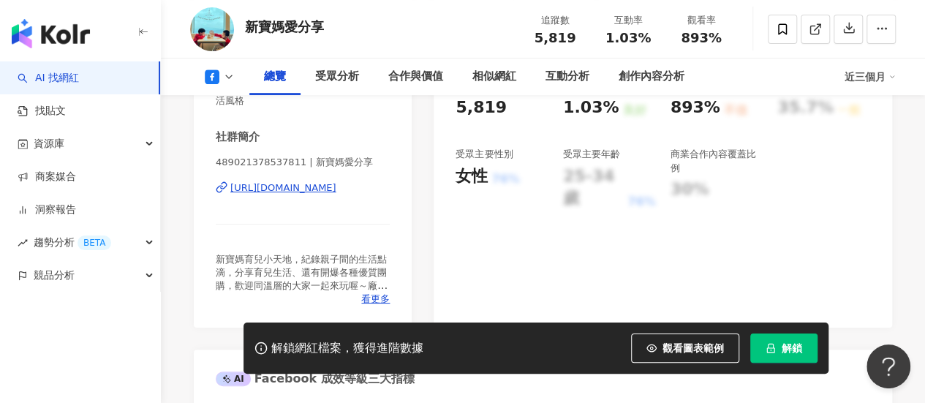
click at [314, 192] on div "[URL][DOMAIN_NAME]" at bounding box center [283, 187] width 106 height 13
